Goal: Communication & Community: Answer question/provide support

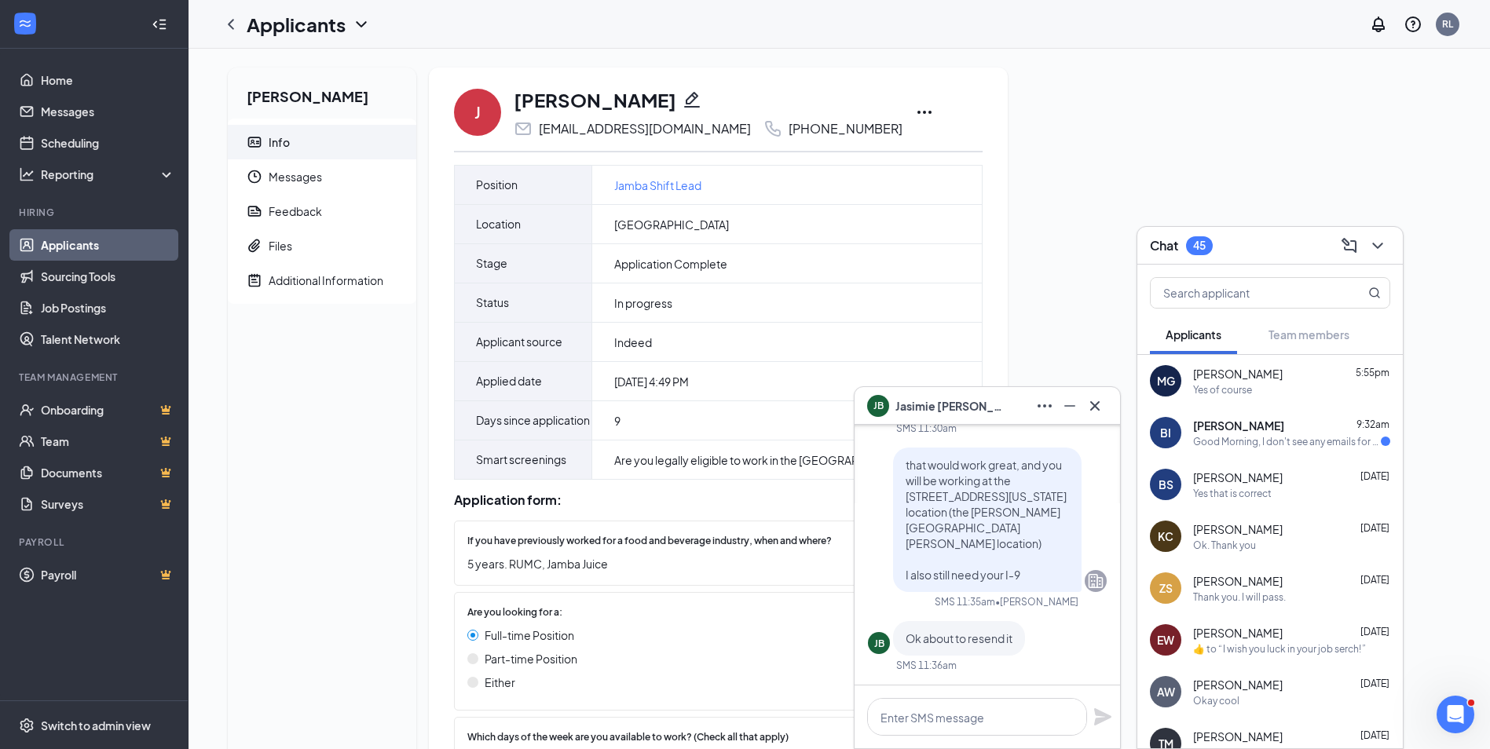
click at [1301, 386] on div "Yes of course" at bounding box center [1291, 389] width 197 height 13
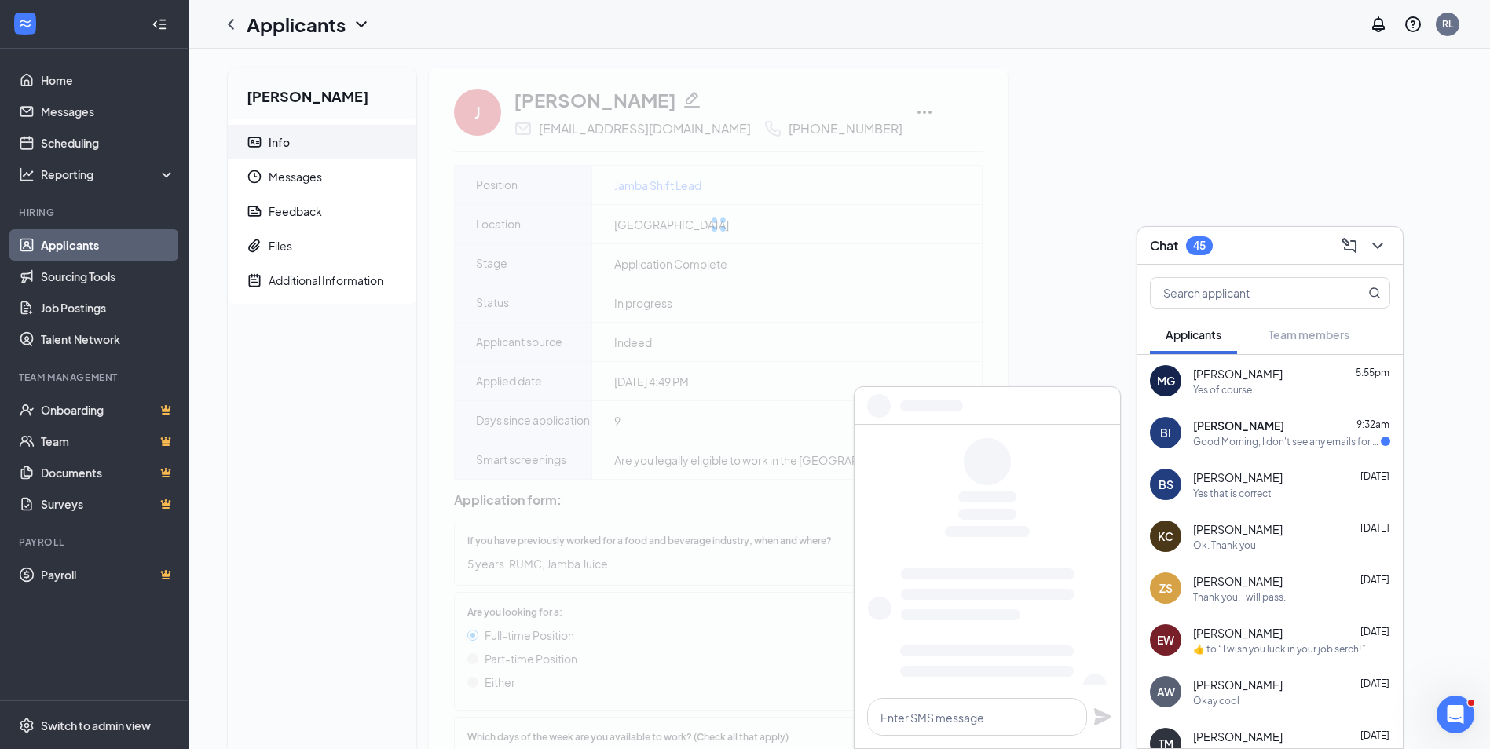
click at [1265, 387] on div "Yes of course" at bounding box center [1291, 389] width 197 height 13
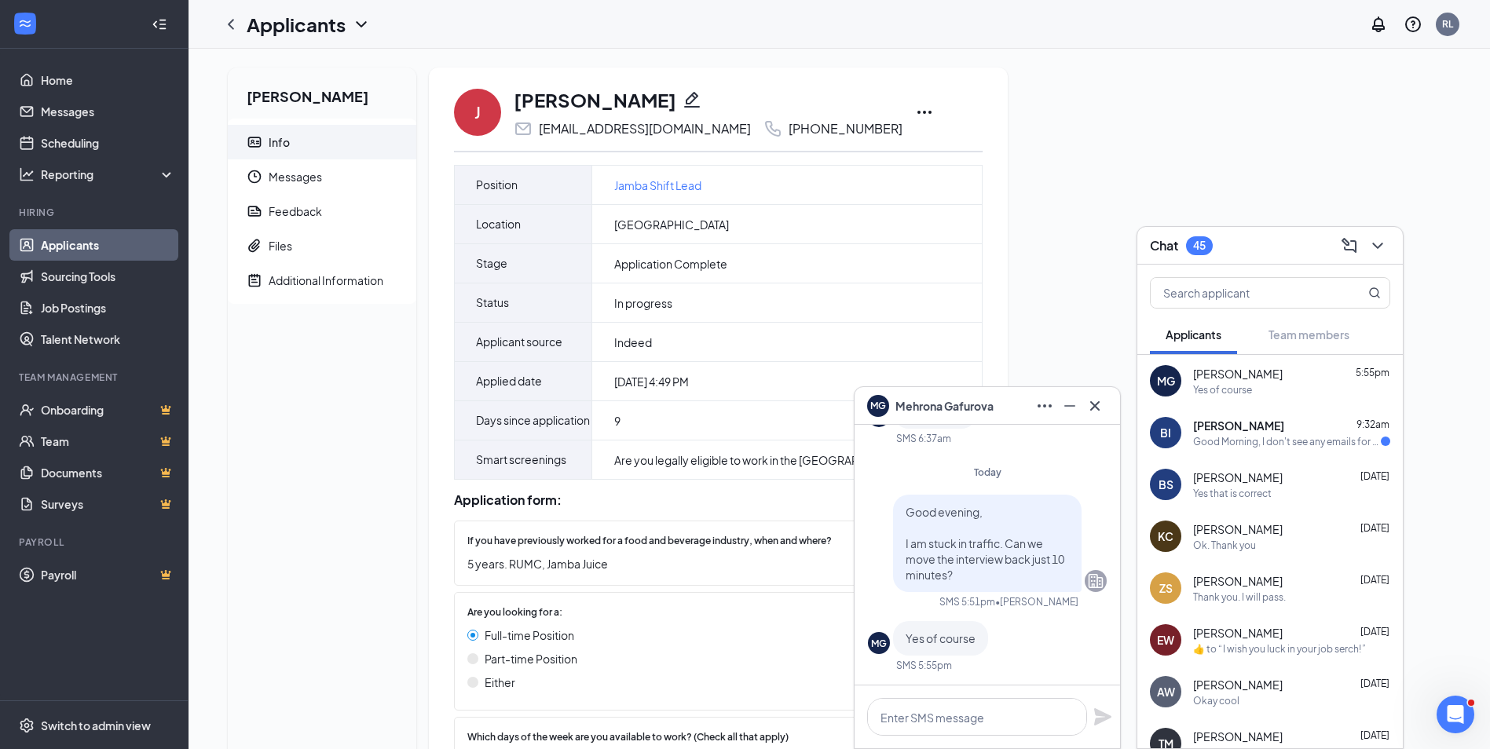
click at [1271, 444] on div "Good Morning, I don't see any emails for the interview [DATE]" at bounding box center [1287, 441] width 188 height 13
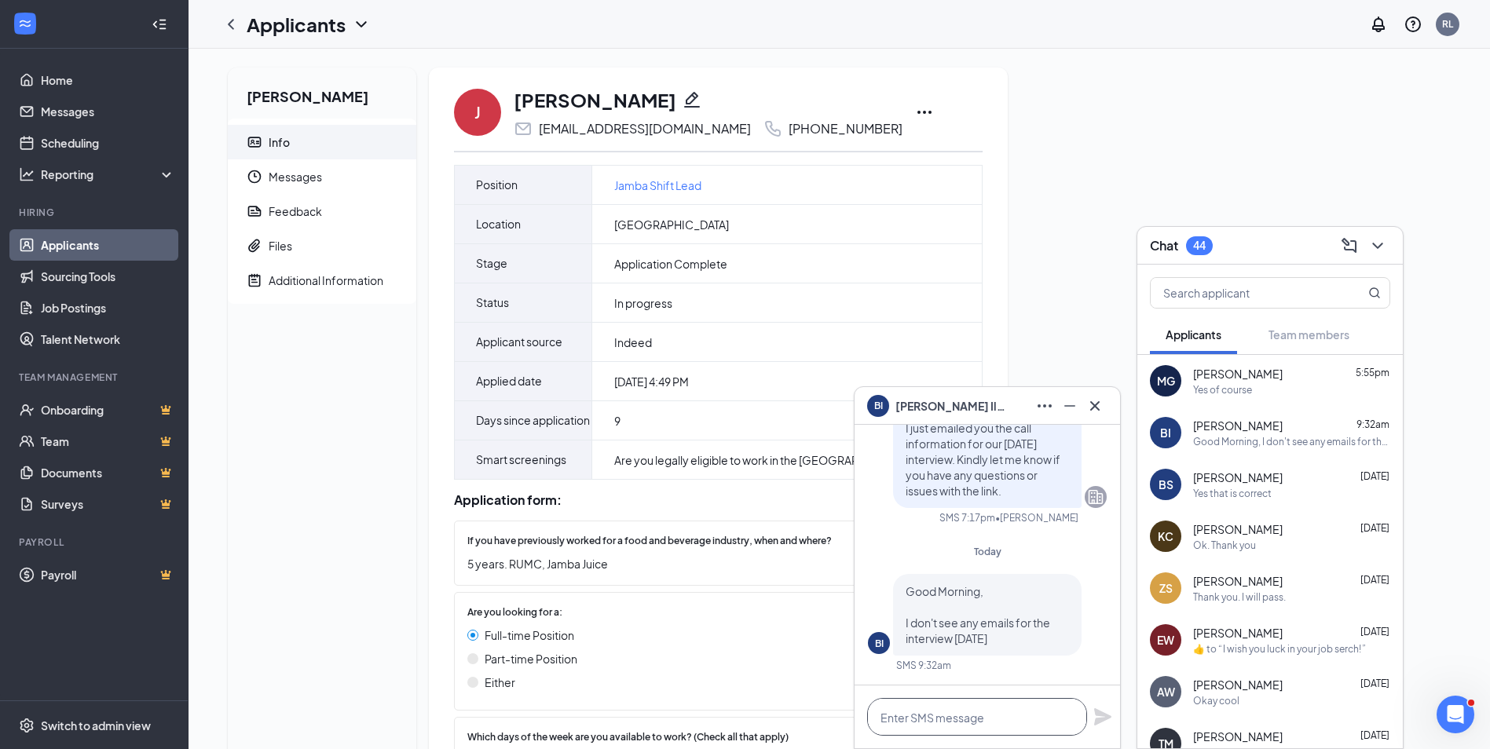
click at [954, 713] on textarea at bounding box center [977, 717] width 220 height 38
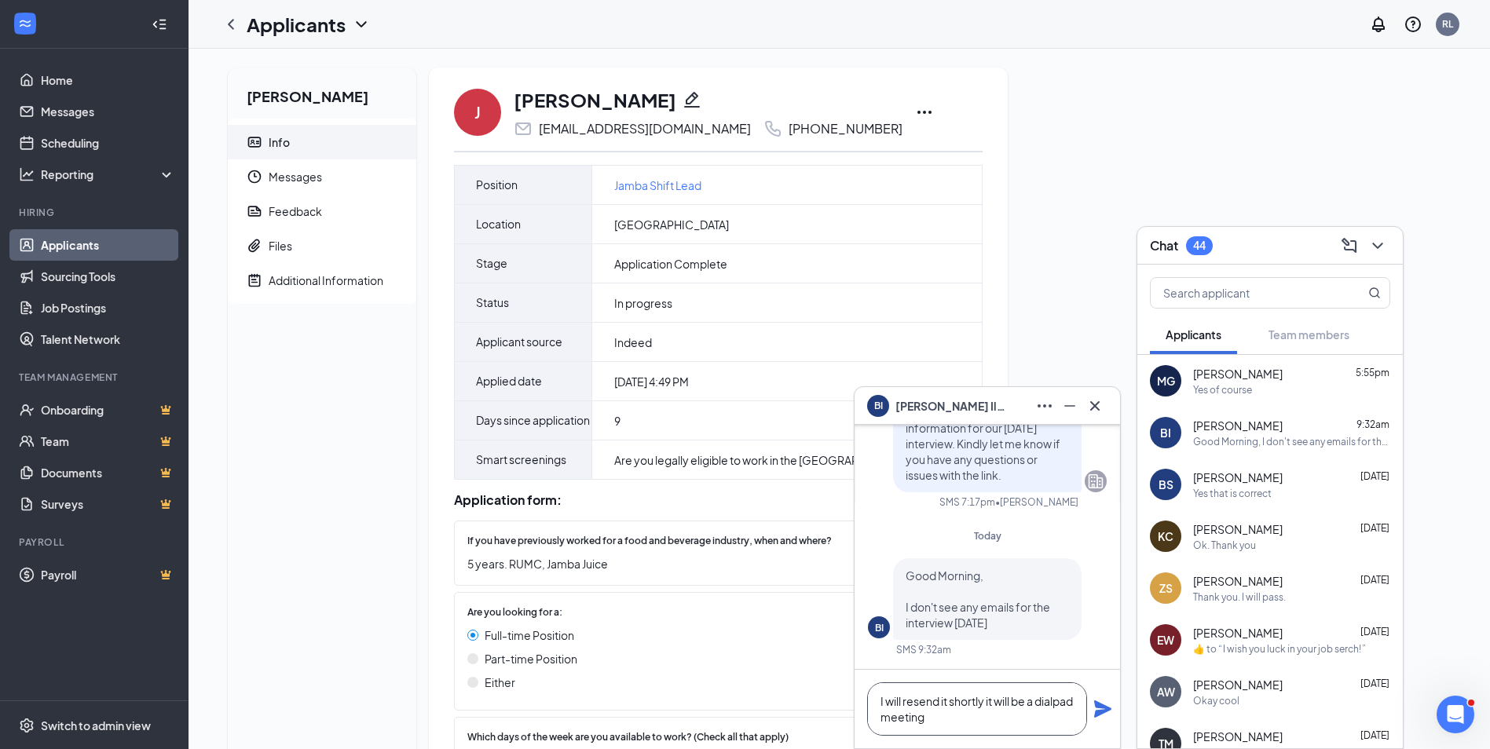
click at [1043, 714] on textarea "I will resend it shortly it will be a dialpad meeting" at bounding box center [977, 708] width 220 height 53
type textarea "I will resend it shortly it will be a dialpad meeting"
click at [1242, 388] on div "Yes of course" at bounding box center [1222, 389] width 59 height 13
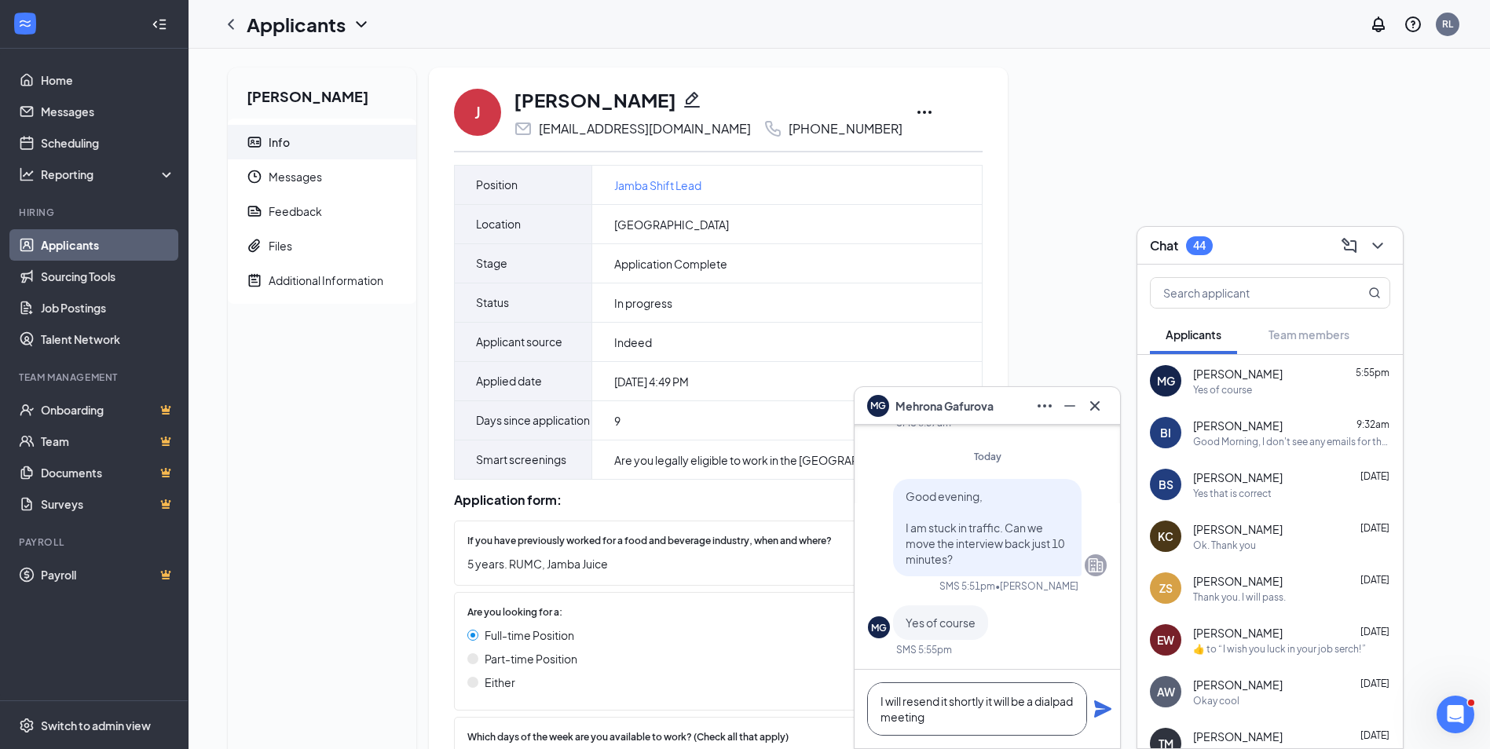
drag, startPoint x: 986, startPoint y: 722, endPoint x: 859, endPoint y: 700, distance: 128.2
click at [859, 700] on div "I will resend it shortly it will be a dialpad meeting" at bounding box center [986, 709] width 265 height 79
type textarea "ok please feel free to join the call when you are ready"
click at [1098, 709] on icon "Plane" at bounding box center [1102, 709] width 19 height 19
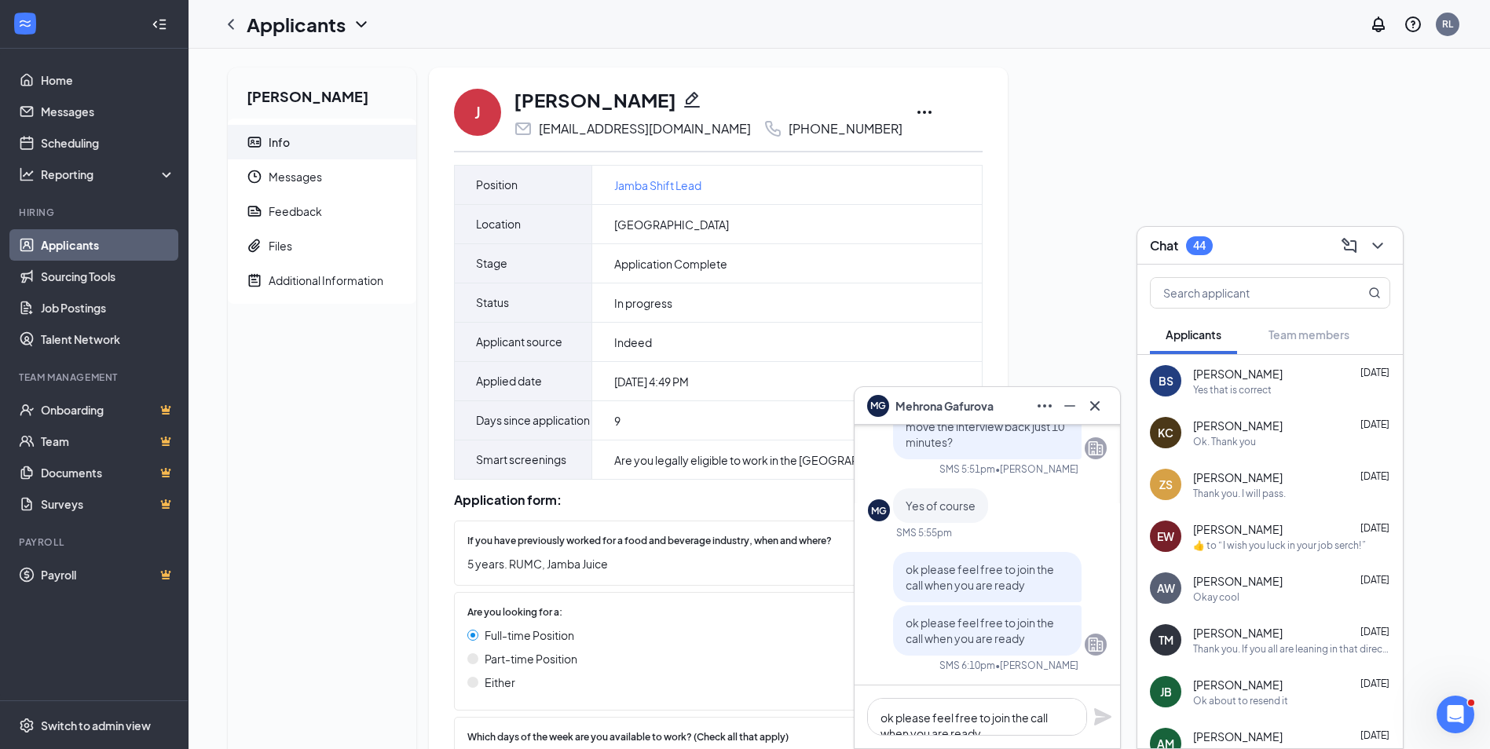
scroll to position [0, 0]
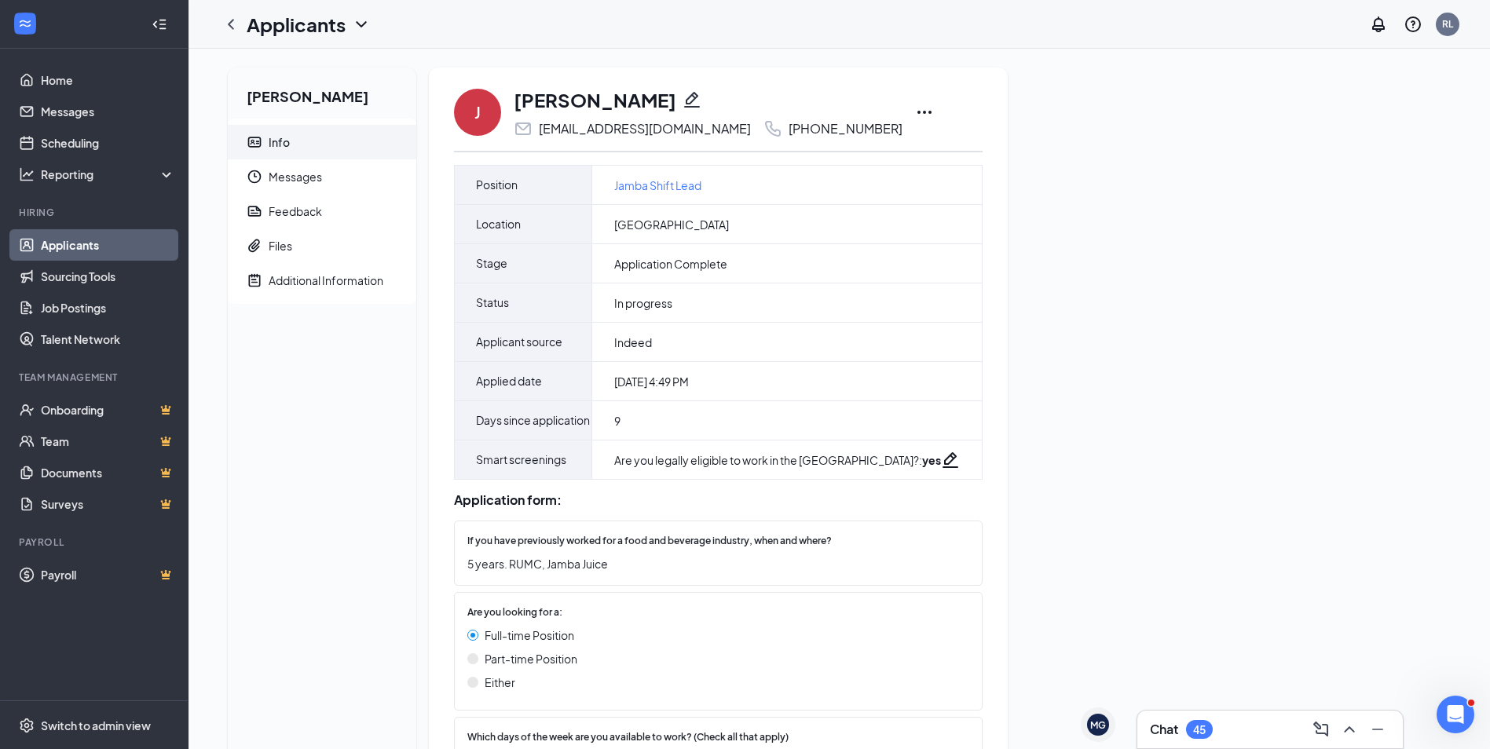
click at [1206, 719] on div "Chat 45" at bounding box center [1270, 729] width 240 height 25
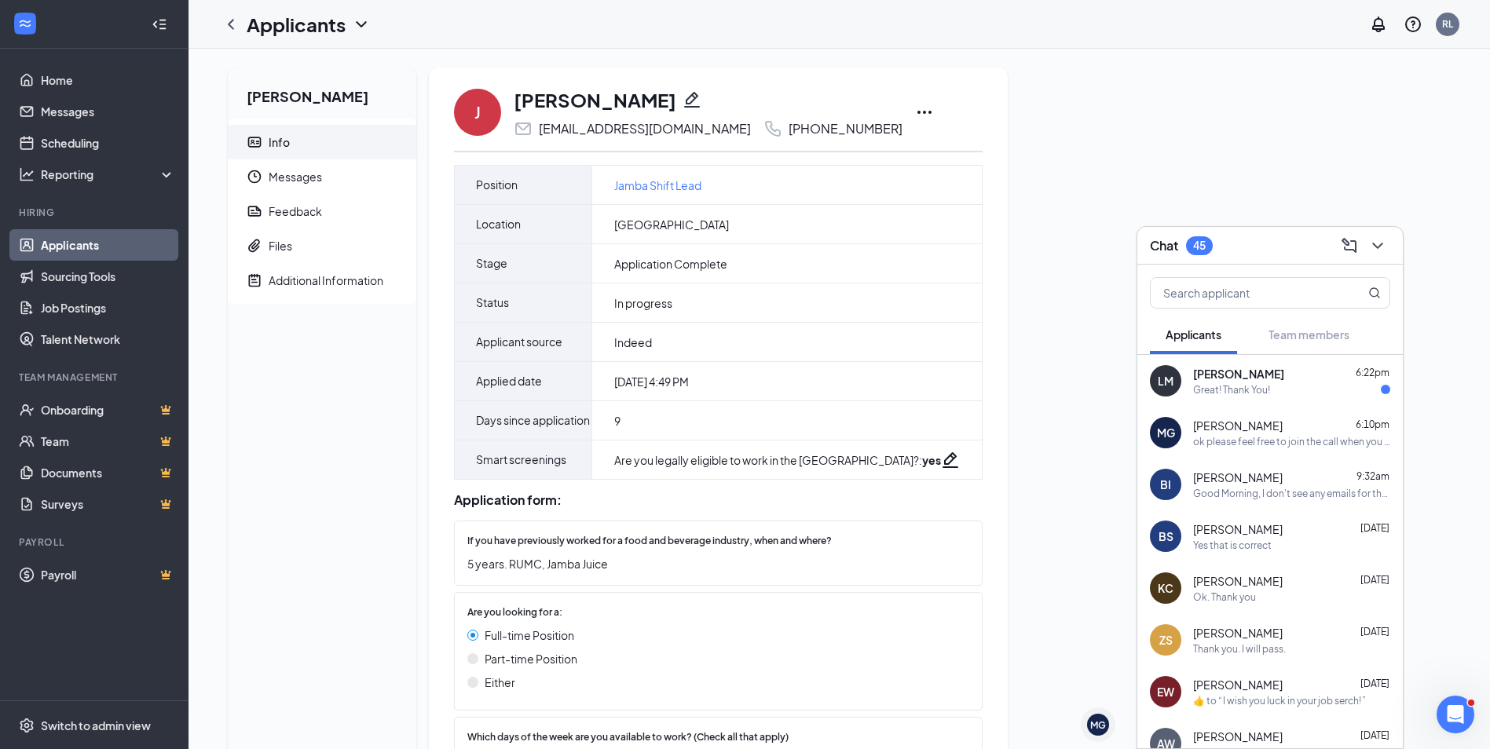
click at [1262, 390] on div "Great! Thank You!" at bounding box center [1231, 389] width 77 height 13
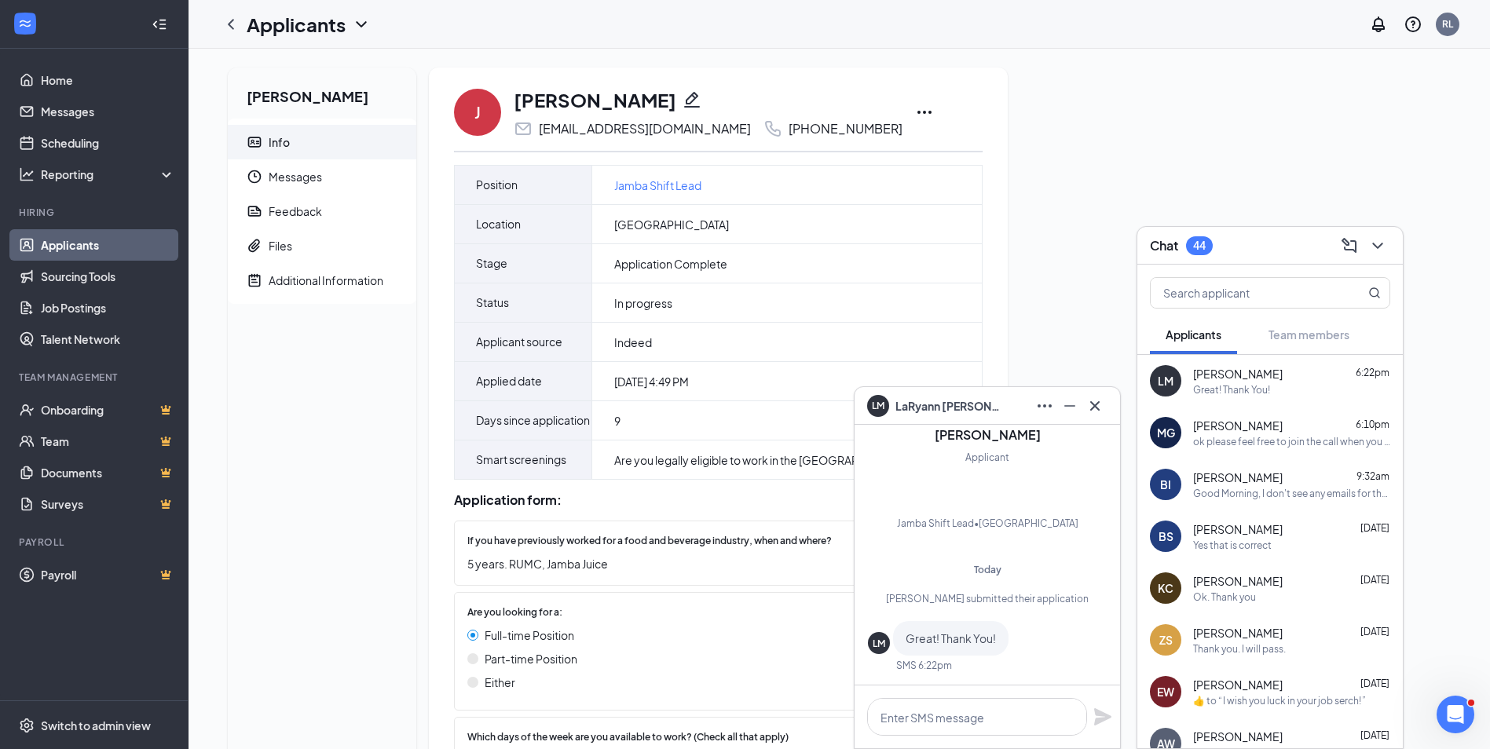
click at [1233, 423] on span "[PERSON_NAME]" at bounding box center [1238, 426] width 90 height 16
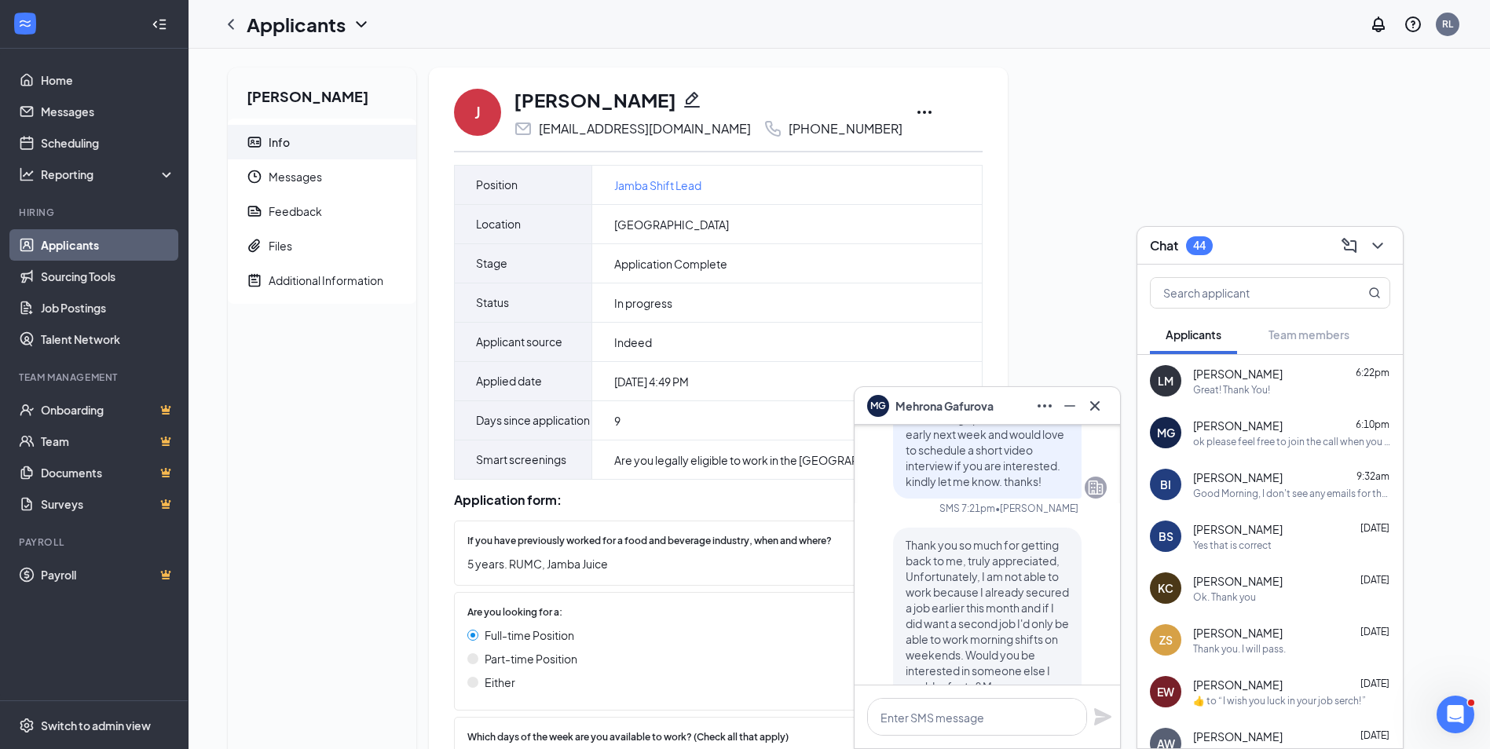
scroll to position [-1984, 0]
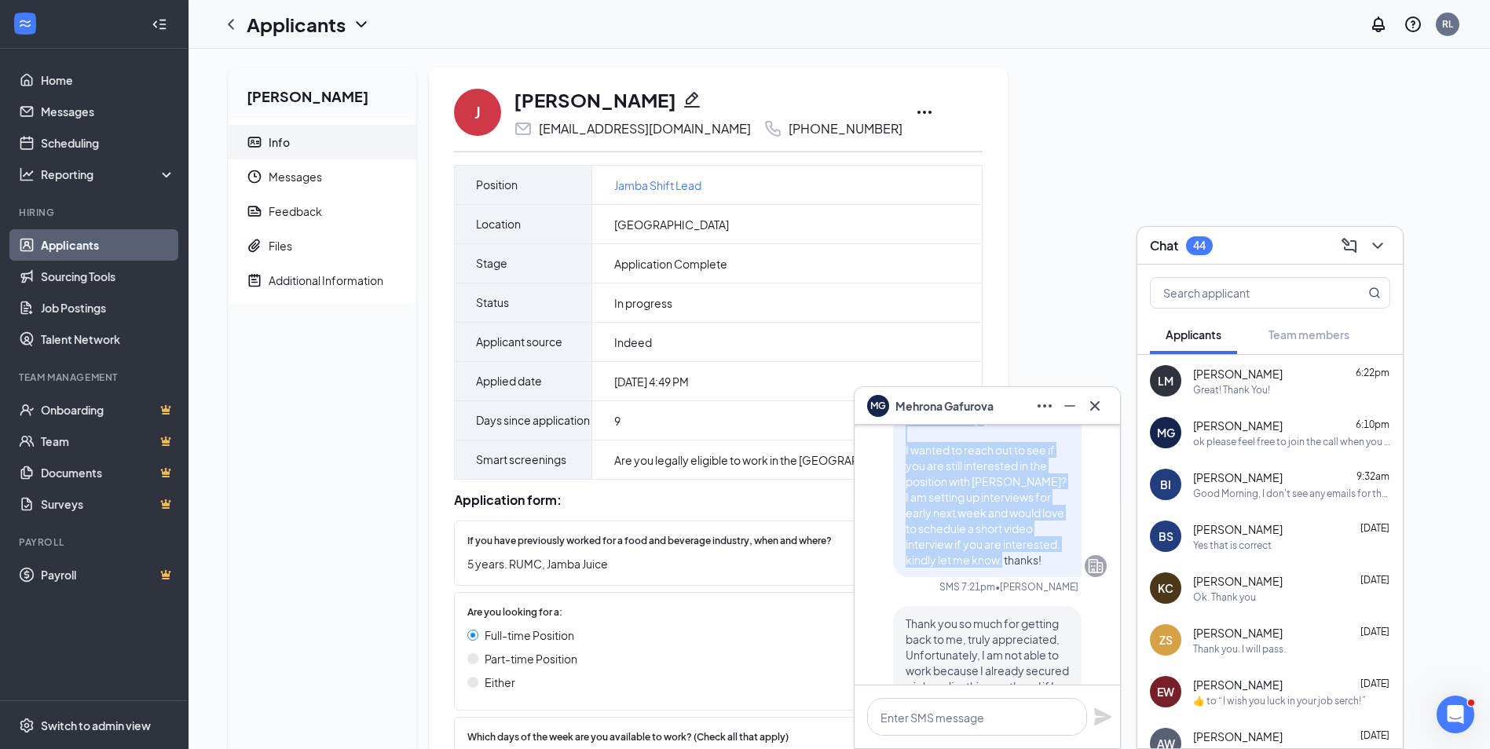
drag, startPoint x: 894, startPoint y: 448, endPoint x: 1034, endPoint y: 591, distance: 199.9
click at [1034, 568] on p "Good evening, I wanted to reach out to see if you are still interested in the p…" at bounding box center [986, 489] width 163 height 157
drag, startPoint x: 1034, startPoint y: 591, endPoint x: 956, endPoint y: 591, distance: 78.5
copy span "Good evening, I wanted to reach out to see if you are still interested in the p…"
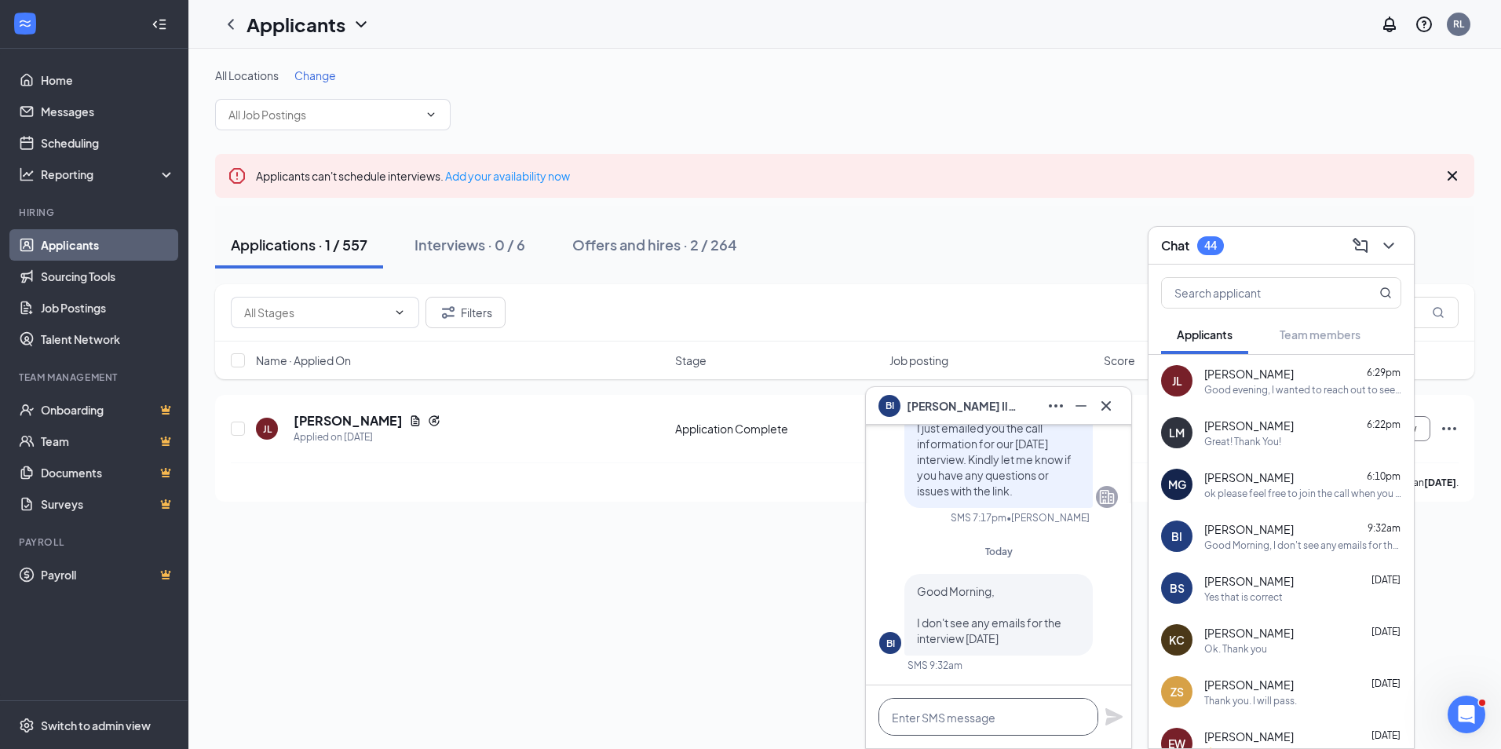
click at [961, 698] on textarea at bounding box center [989, 717] width 220 height 38
paste textarea "thebradleyiles@gmail.com"
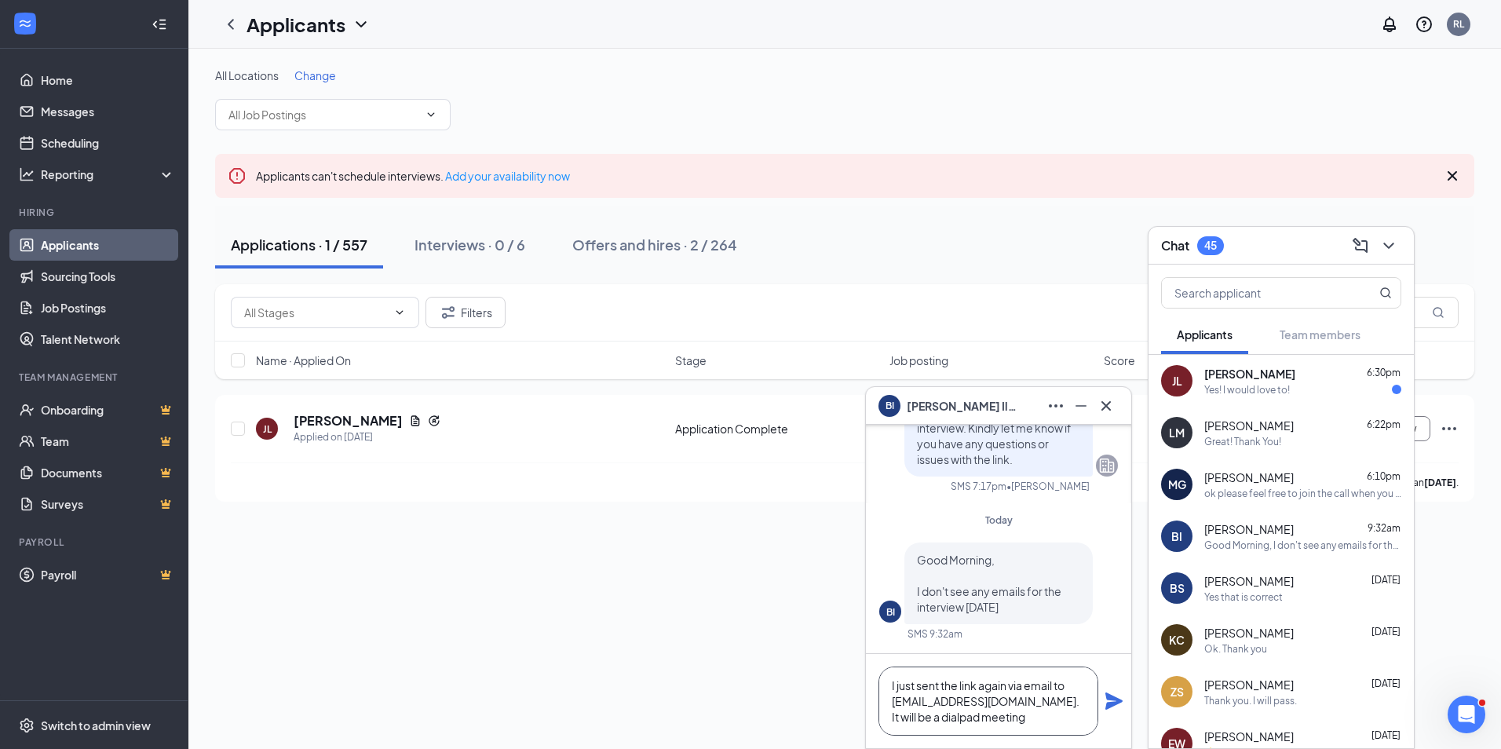
type textarea "I just sent the link again via email to [EMAIL_ADDRESS][DOMAIN_NAME]. It will b…"
click at [1114, 700] on icon "Plane" at bounding box center [1114, 701] width 17 height 17
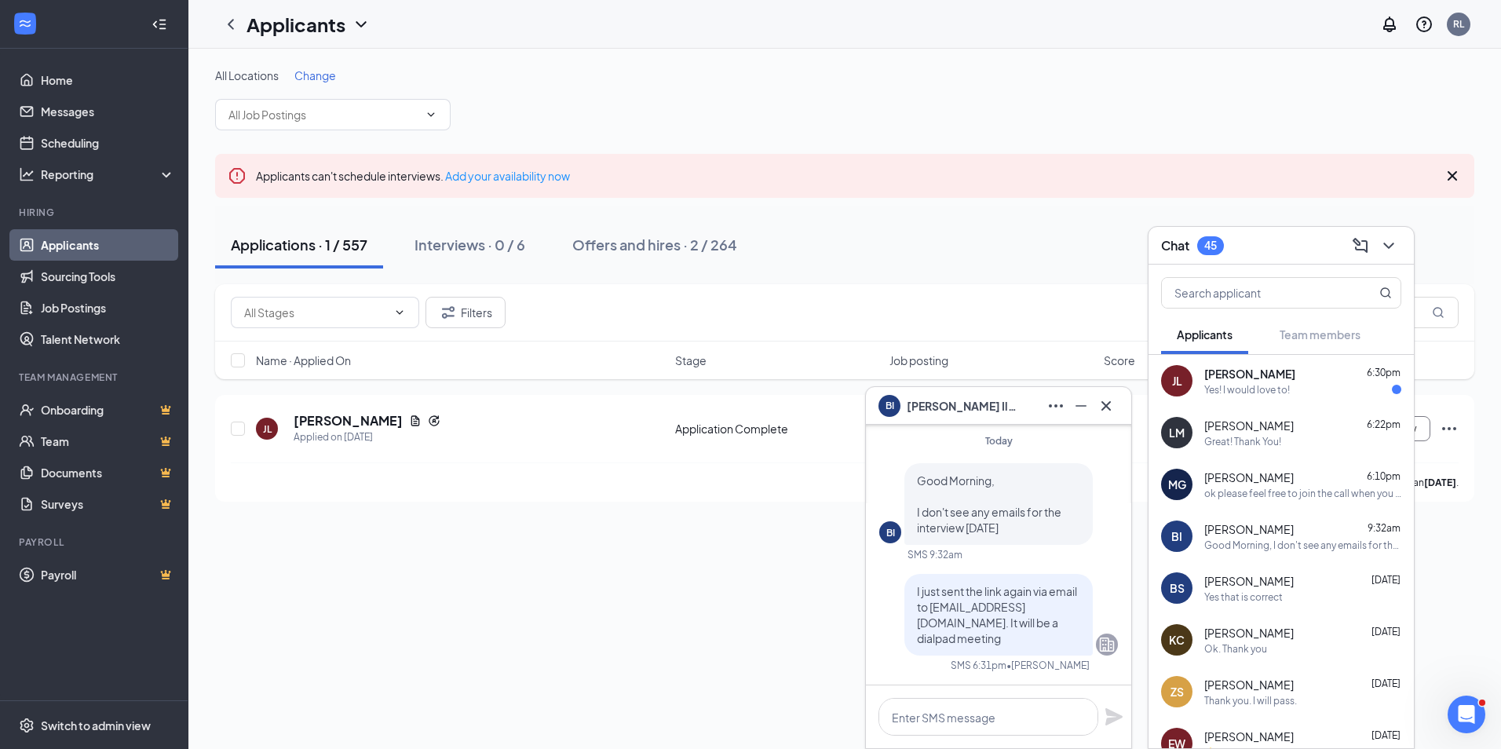
click at [1234, 388] on div "Yes! I would love to!" at bounding box center [1248, 389] width 86 height 13
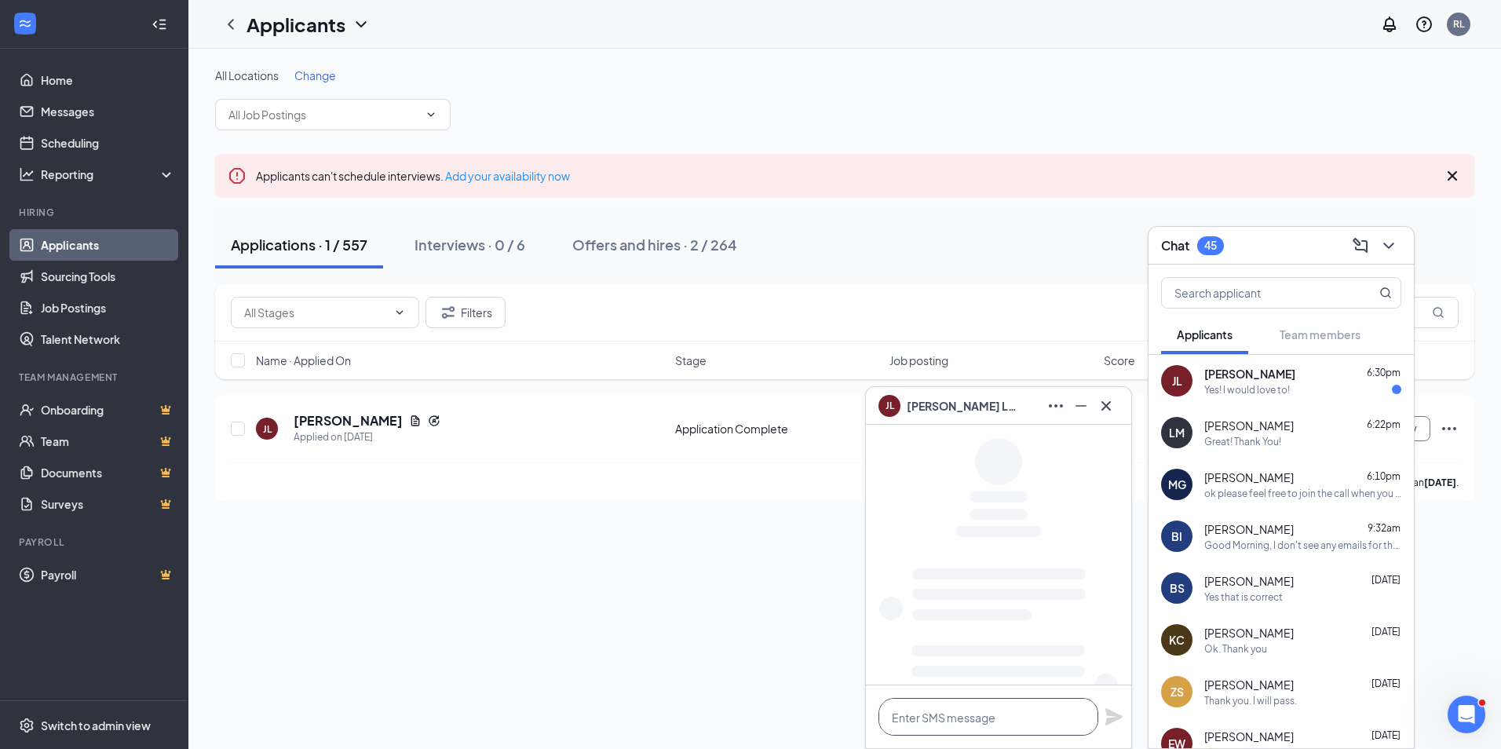
click at [1019, 725] on textarea at bounding box center [989, 717] width 220 height 38
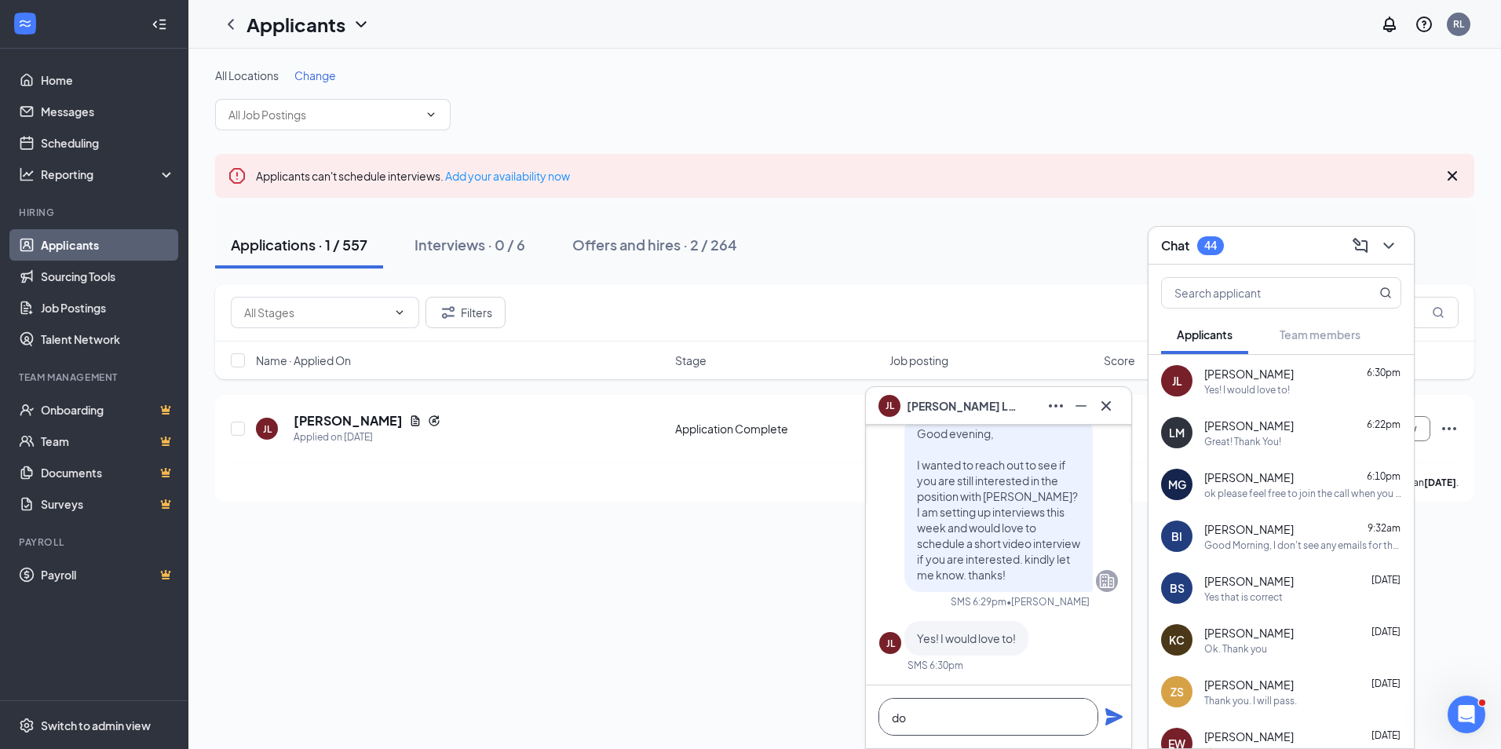
scroll to position [1, 0]
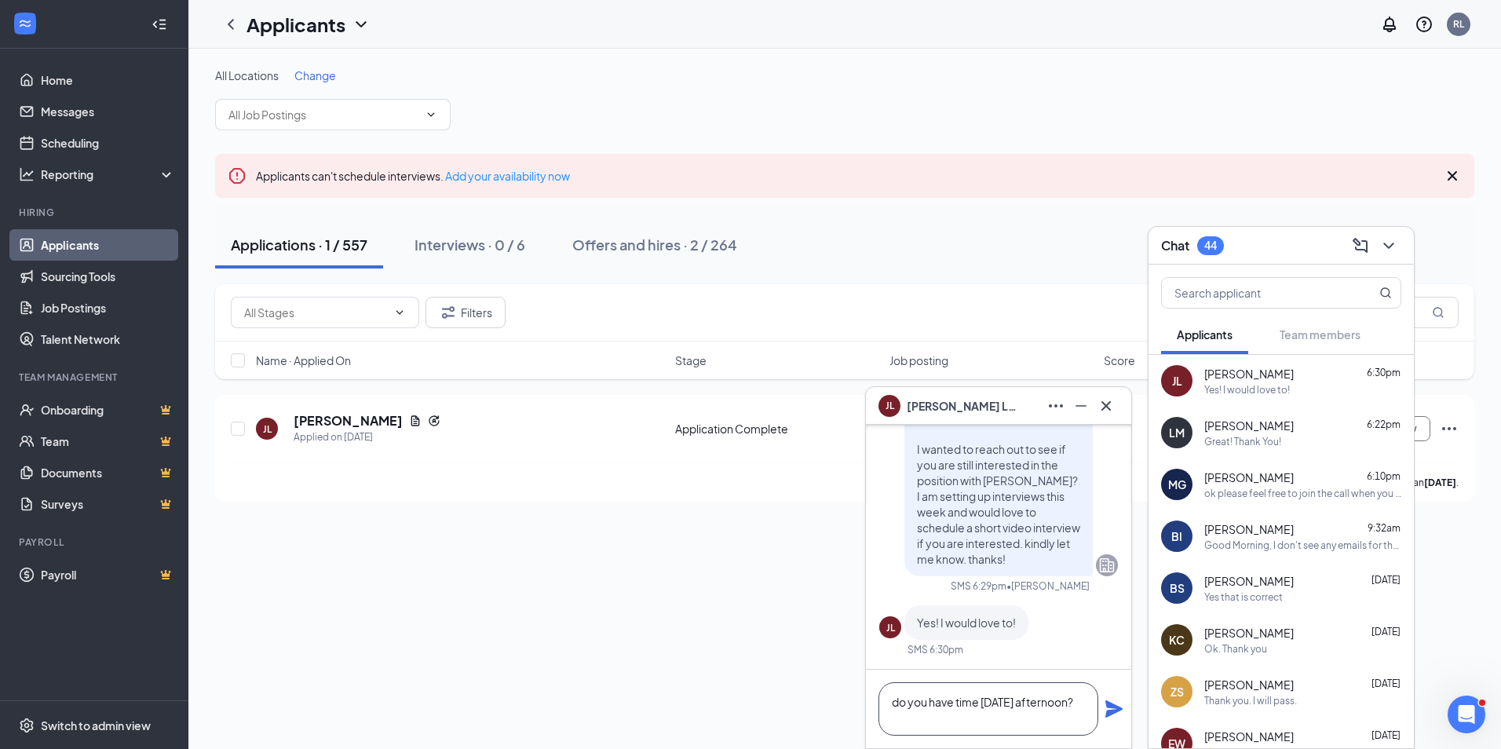
type textarea "do you have time [DATE] afternoon?"
click at [1120, 717] on icon "Plane" at bounding box center [1114, 709] width 19 height 19
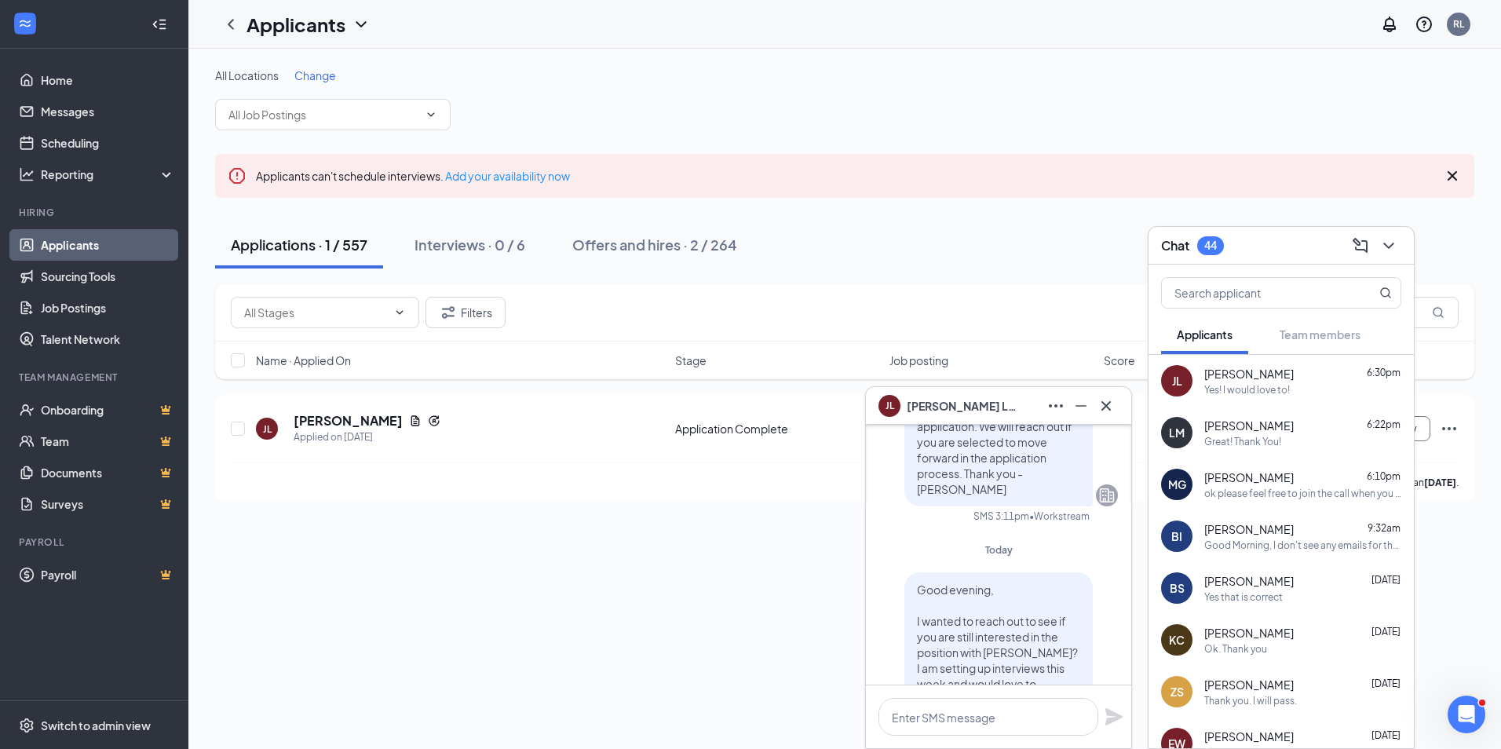
scroll to position [0, 0]
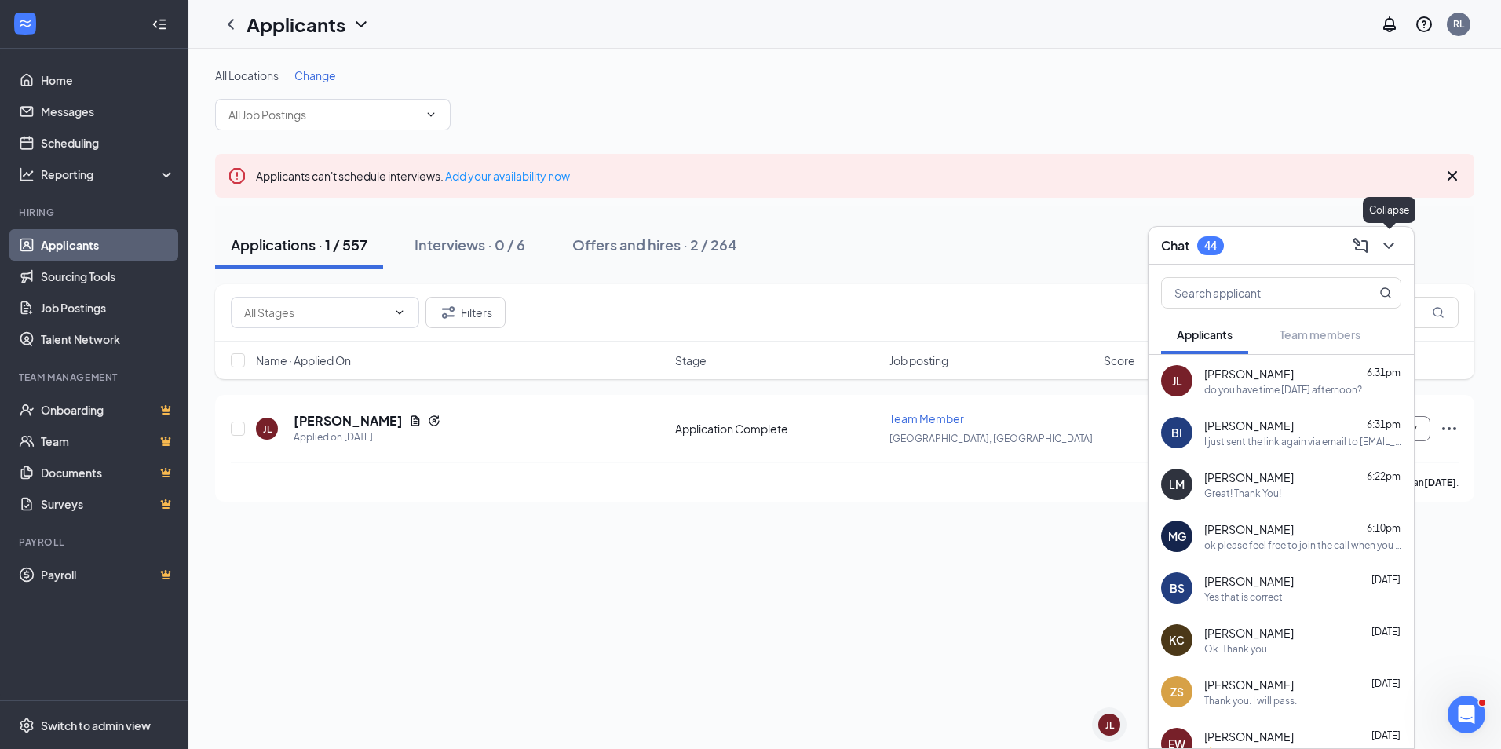
click at [1391, 246] on icon "ChevronDown" at bounding box center [1389, 246] width 10 height 6
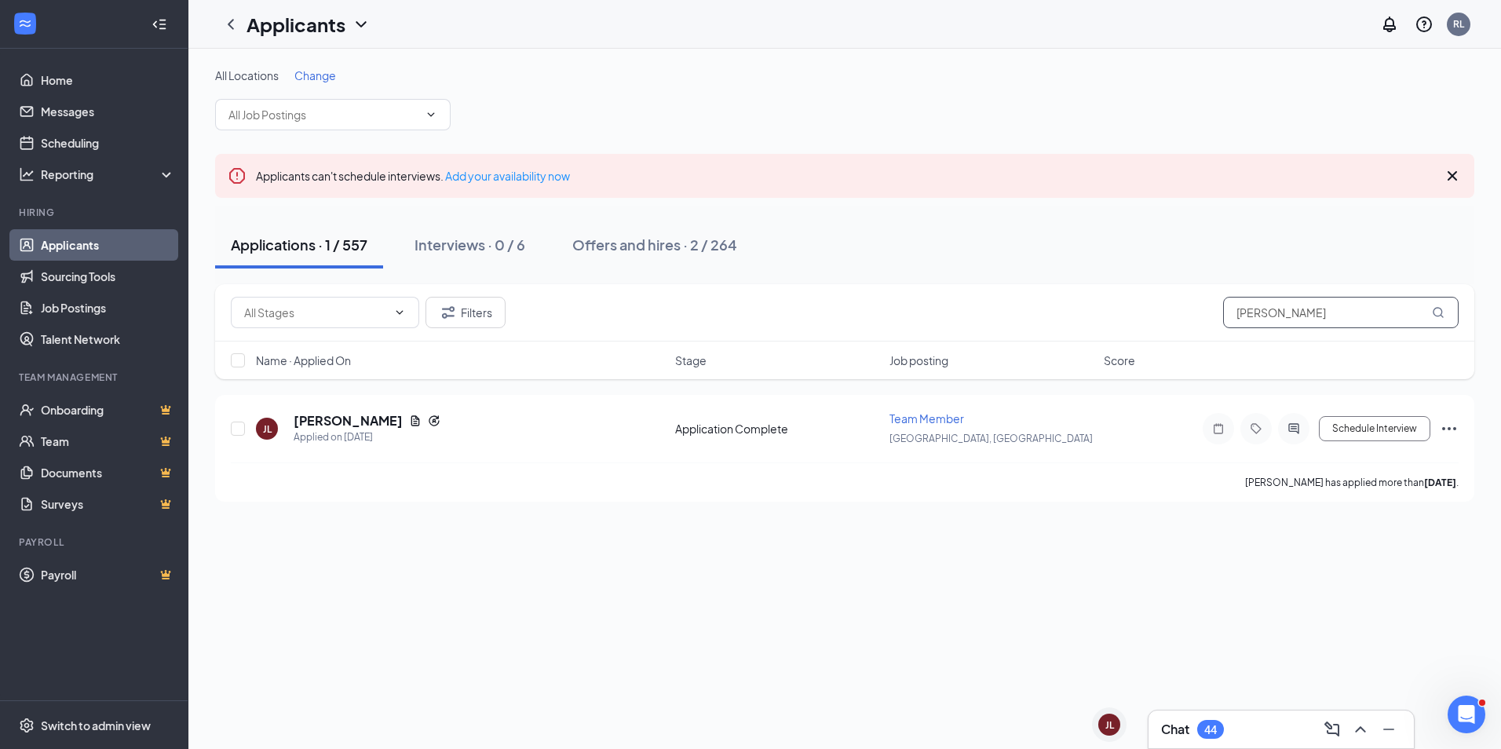
drag, startPoint x: 1385, startPoint y: 315, endPoint x: 963, endPoint y: 305, distance: 422.6
click at [963, 305] on div "Filters julia" at bounding box center [845, 312] width 1228 height 31
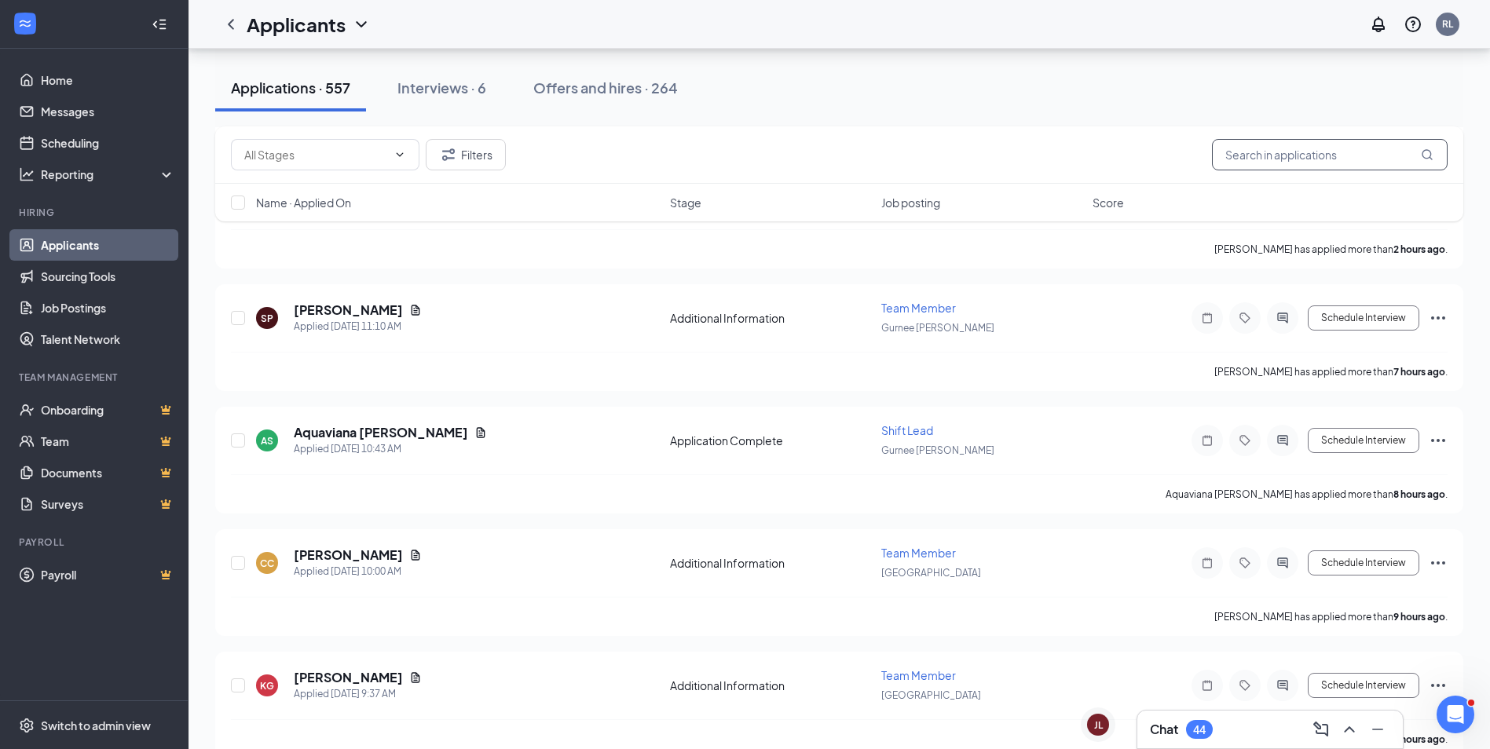
scroll to position [1021, 0]
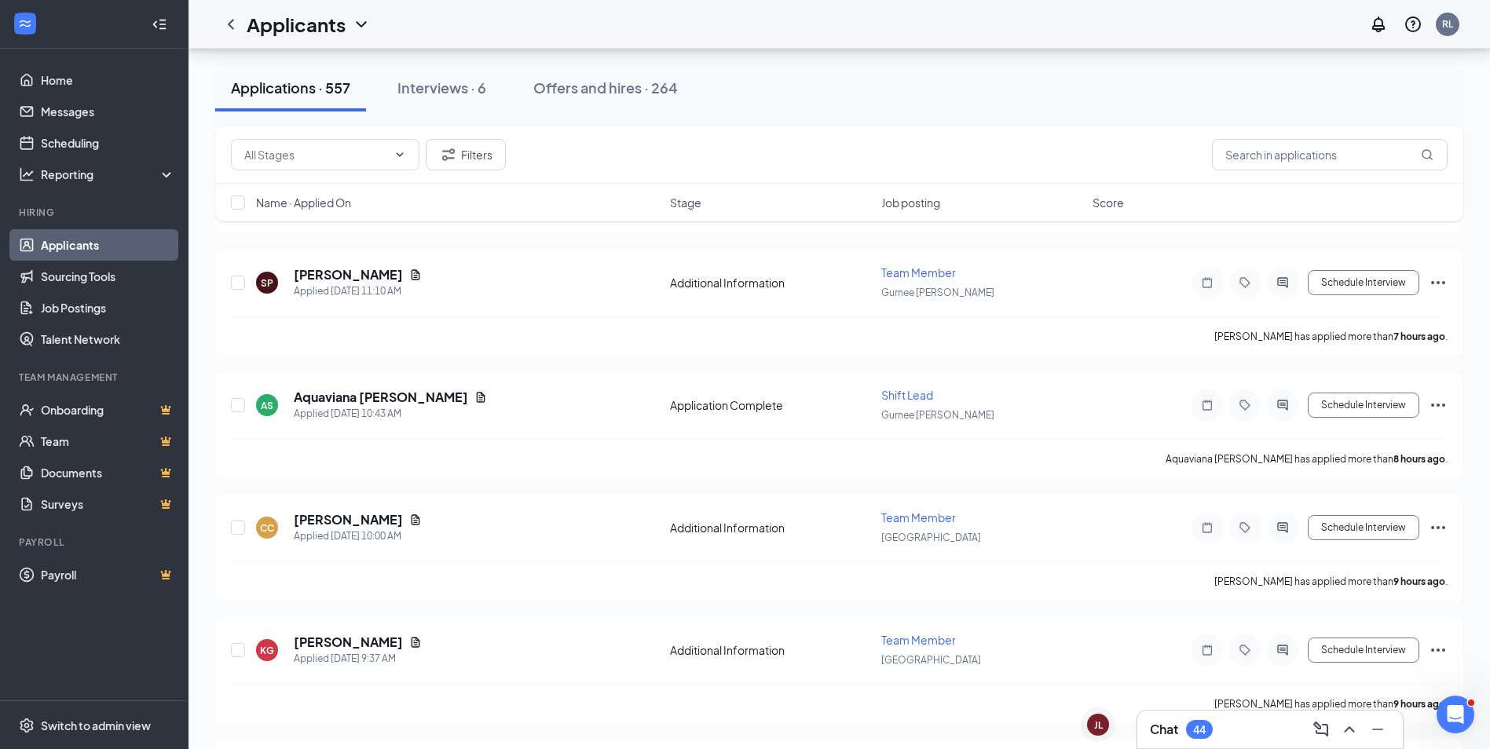
click at [1203, 733] on div "44" at bounding box center [1199, 729] width 13 height 13
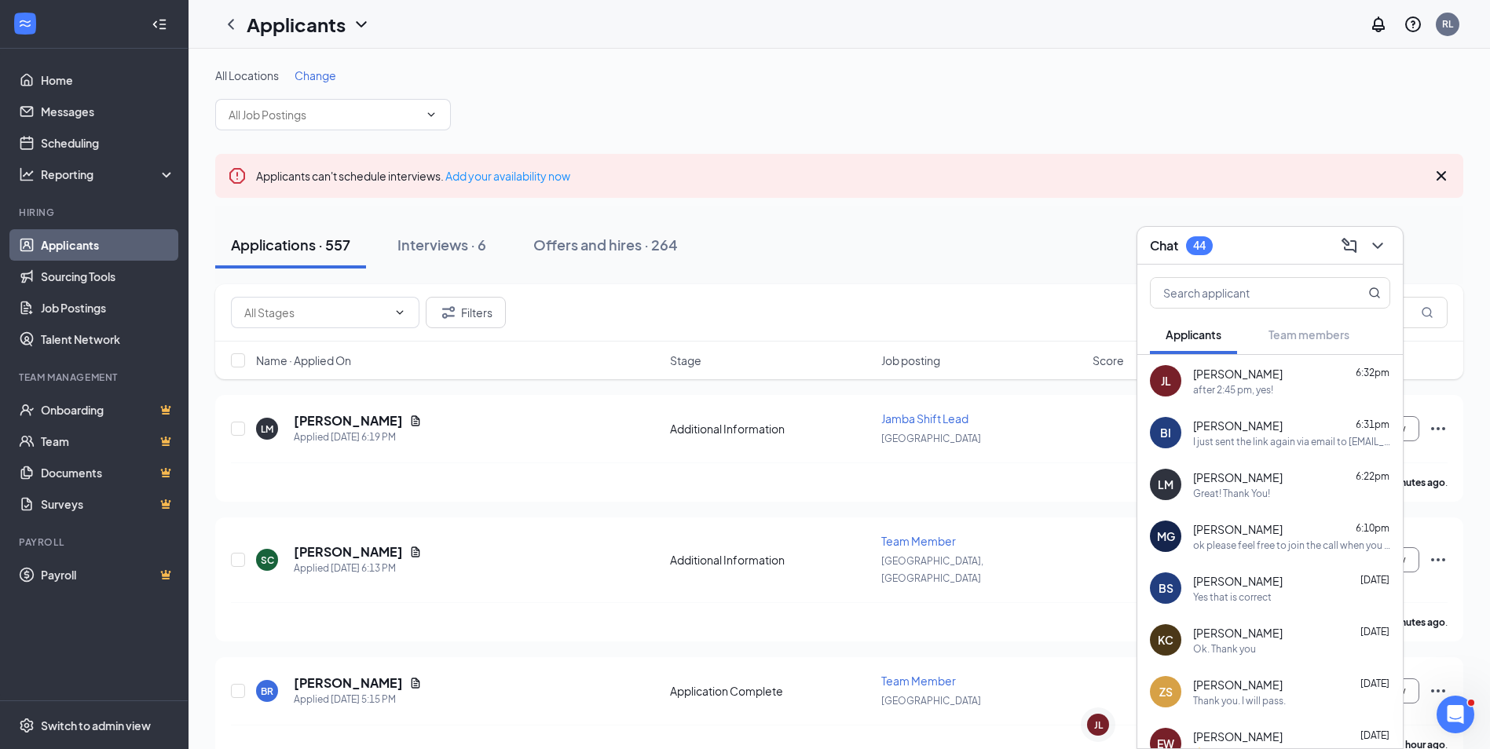
click at [1318, 425] on div "[PERSON_NAME] 6:31pm" at bounding box center [1291, 426] width 197 height 16
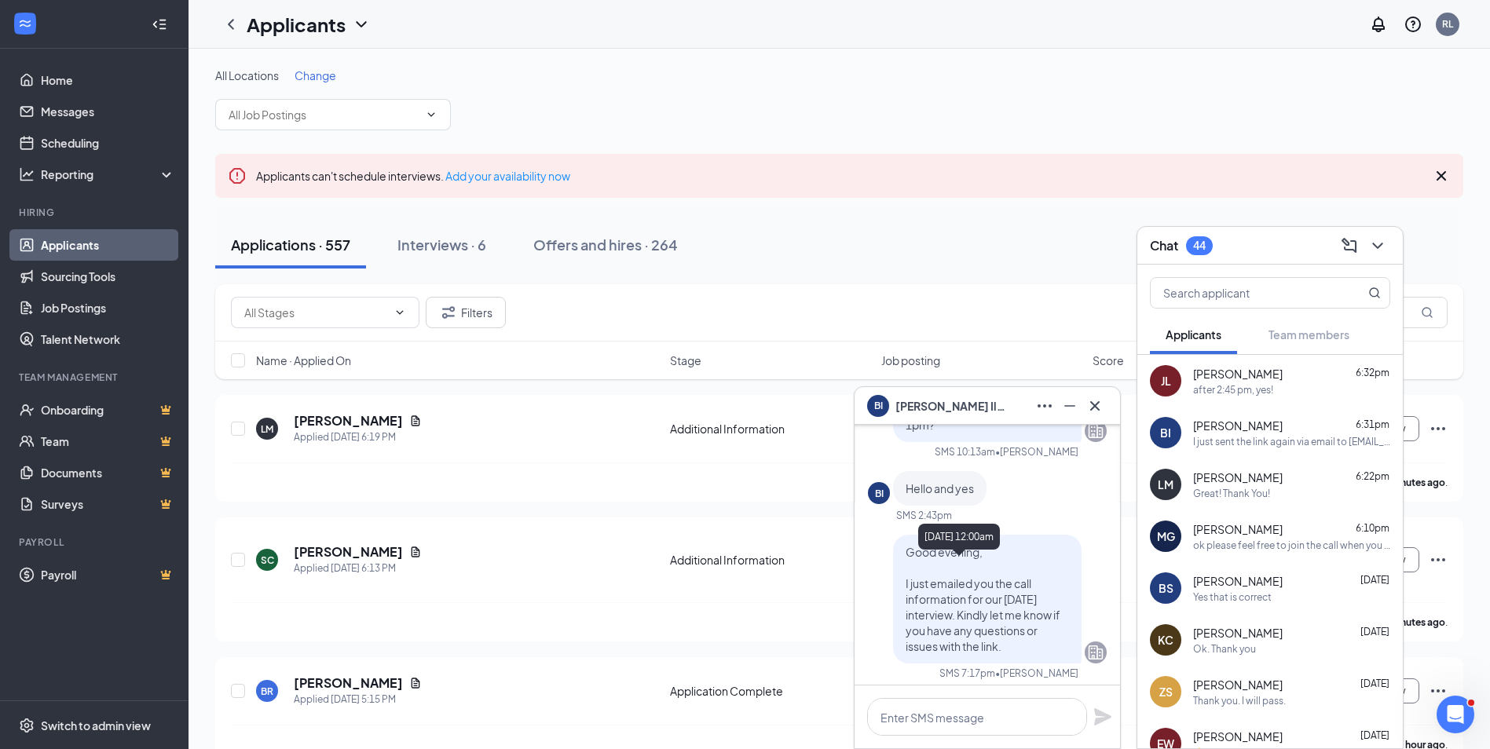
scroll to position [-393, 0]
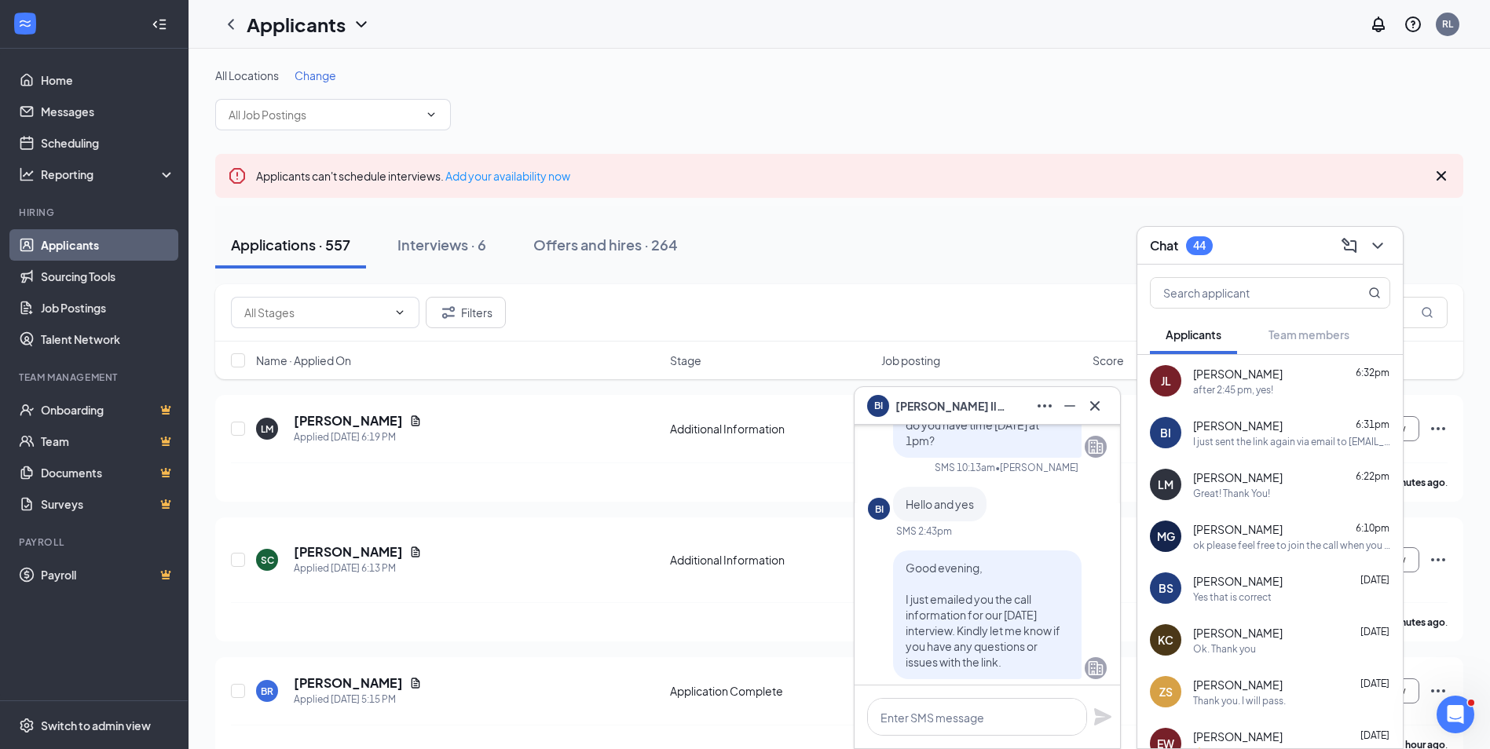
click at [1267, 384] on div "after 2:45 pm, yes!" at bounding box center [1233, 389] width 80 height 13
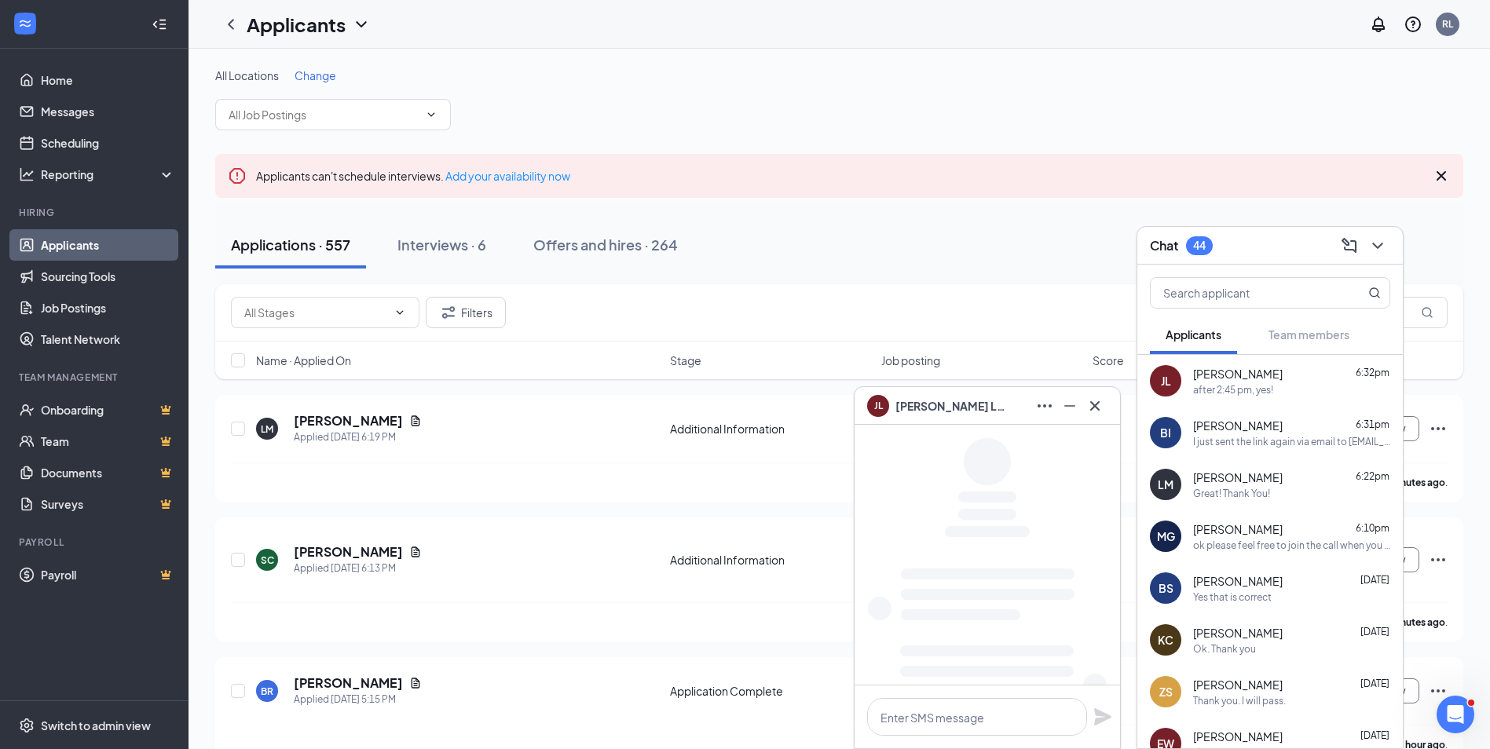
scroll to position [0, 0]
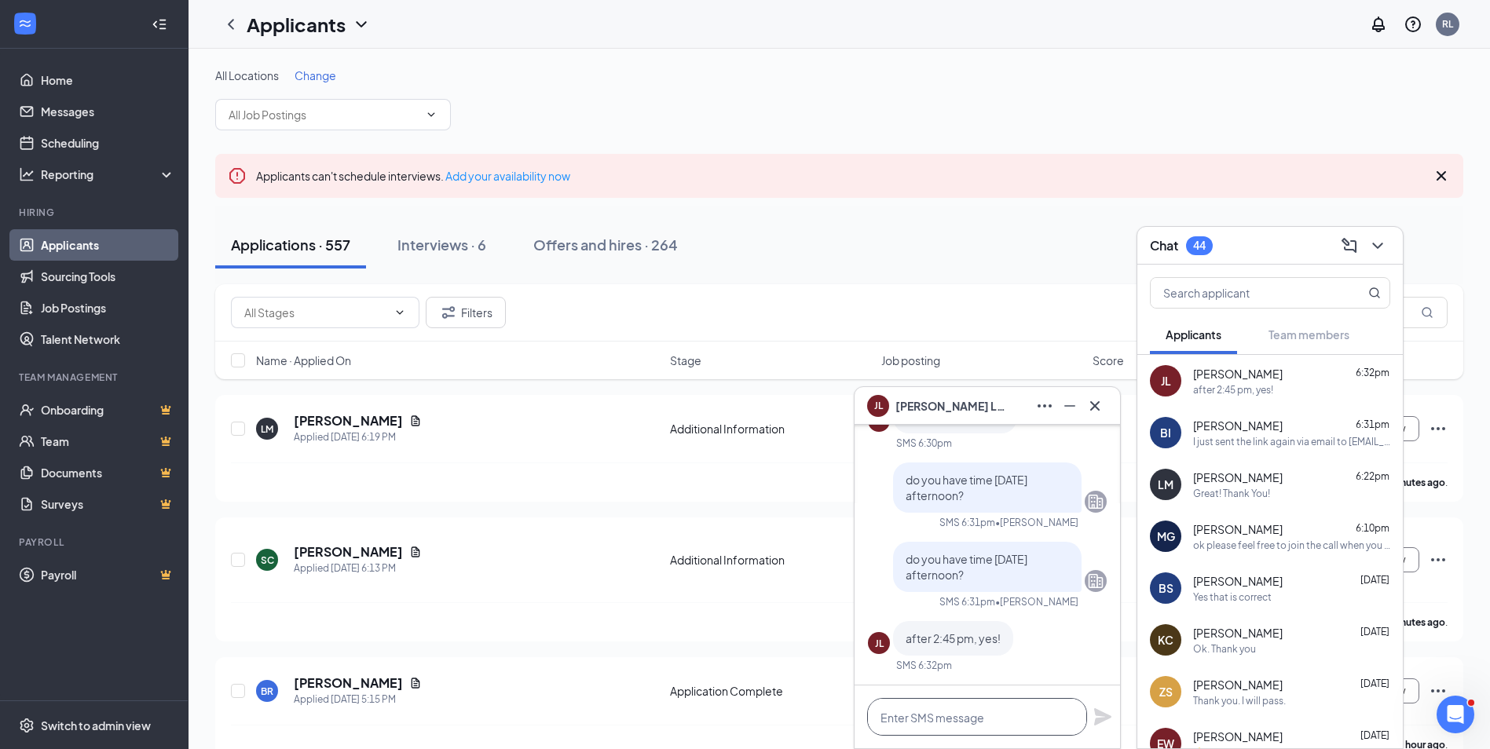
click at [990, 705] on textarea at bounding box center [977, 717] width 220 height 38
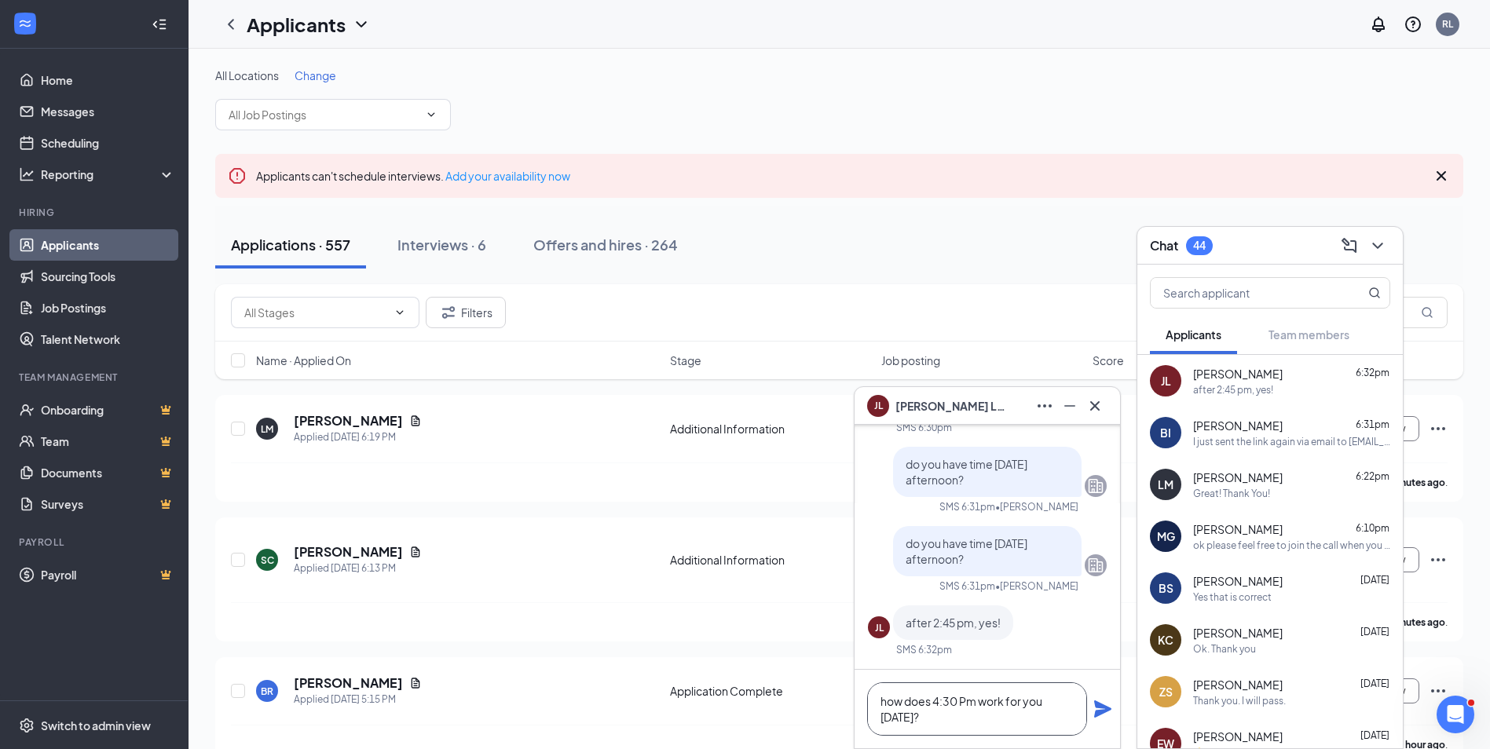
type textarea "how does 4:30 Pm work for you [DATE]?"
click at [1093, 711] on icon "Plane" at bounding box center [1102, 709] width 19 height 19
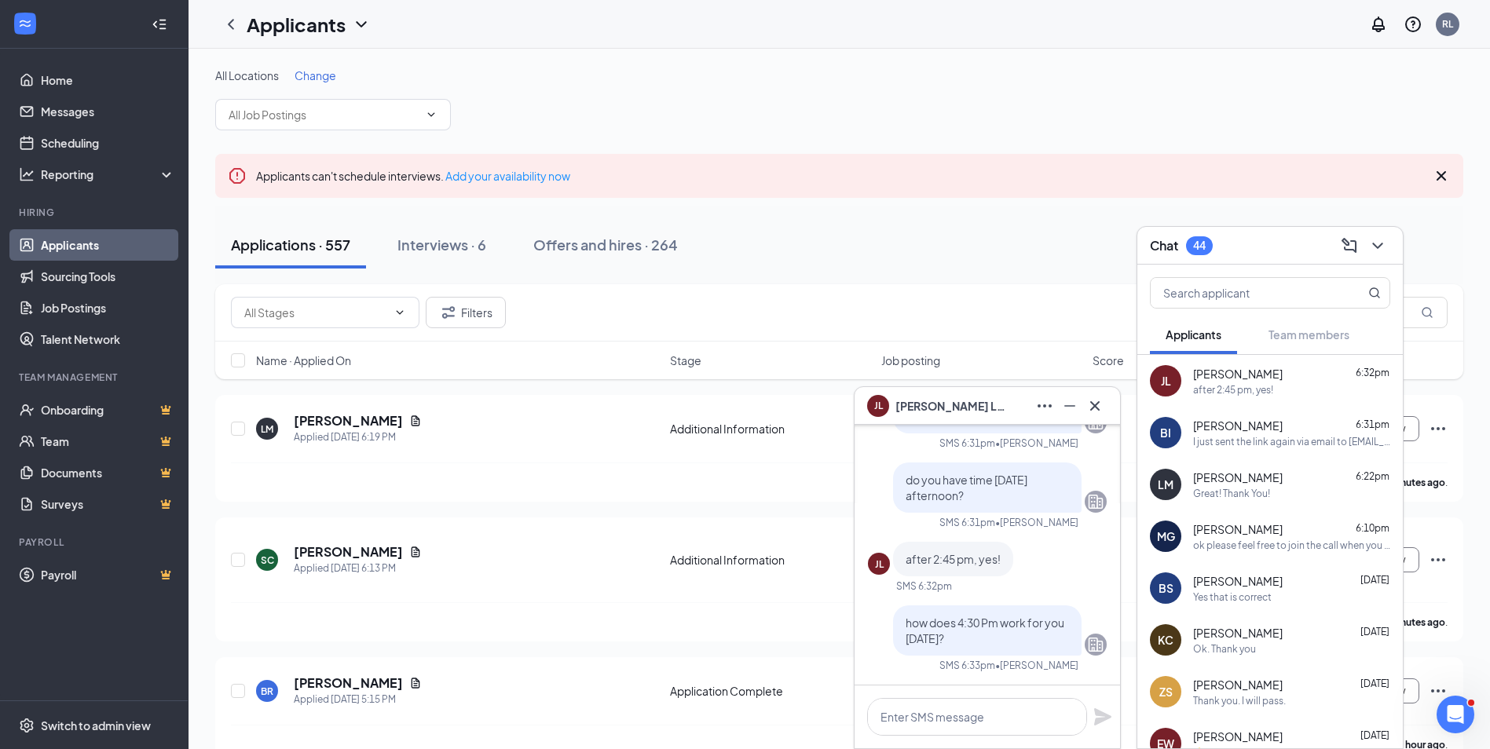
scroll to position [0, 0]
